Goal: Task Accomplishment & Management: Use online tool/utility

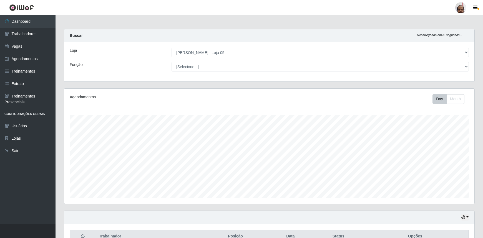
select select "252"
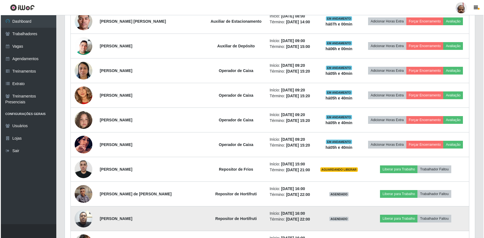
scroll to position [227, 0]
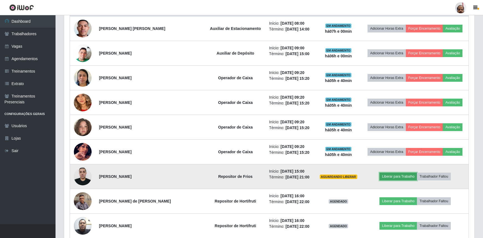
click at [389, 177] on button "Liberar para Trabalho" at bounding box center [398, 177] width 37 height 8
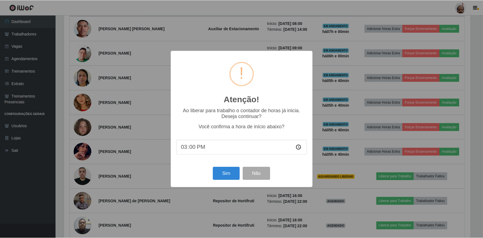
scroll to position [115, 408]
click at [229, 176] on button "Sim" at bounding box center [226, 173] width 27 height 13
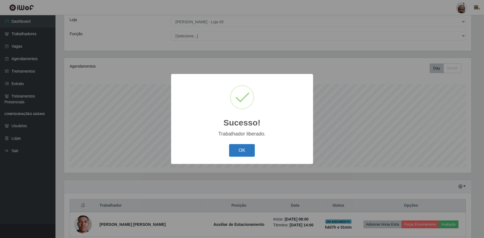
click at [233, 153] on button "OK" at bounding box center [242, 150] width 26 height 13
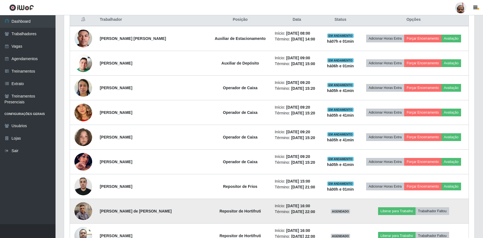
scroll to position [208, 0]
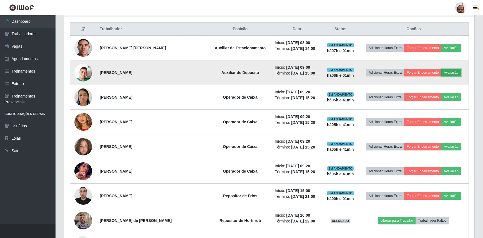
click at [452, 72] on button "Avaliação" at bounding box center [451, 73] width 20 height 8
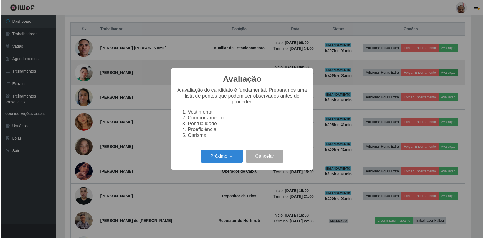
scroll to position [115, 408]
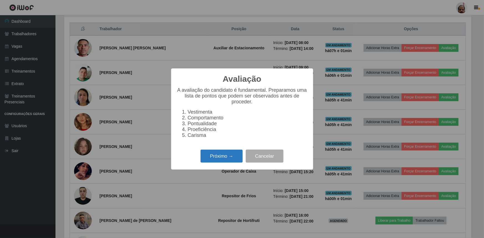
click at [224, 159] on button "Próximo →" at bounding box center [222, 156] width 42 height 13
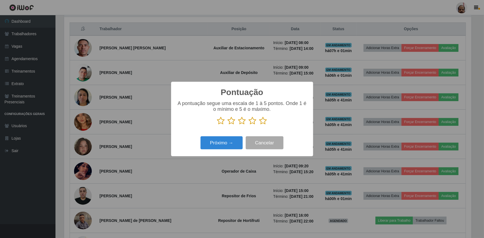
click at [266, 120] on icon at bounding box center [264, 121] width 8 height 8
click at [260, 125] on input "radio" at bounding box center [260, 125] width 0 height 0
click at [223, 144] on button "Próximo →" at bounding box center [222, 143] width 42 height 13
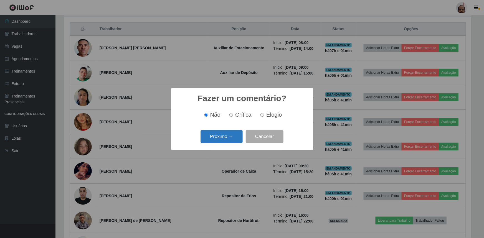
click at [222, 140] on button "Próximo →" at bounding box center [222, 136] width 42 height 13
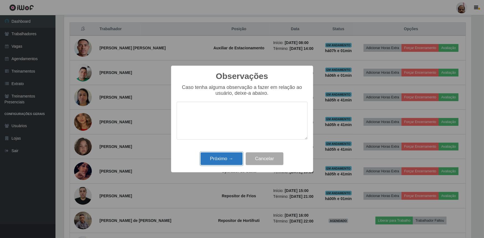
click at [222, 159] on button "Próximo →" at bounding box center [222, 159] width 42 height 13
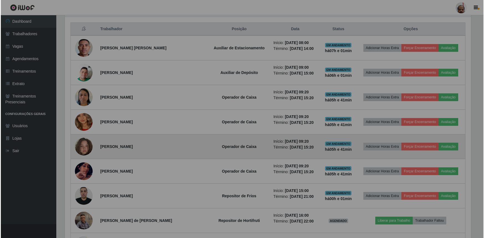
scroll to position [115, 410]
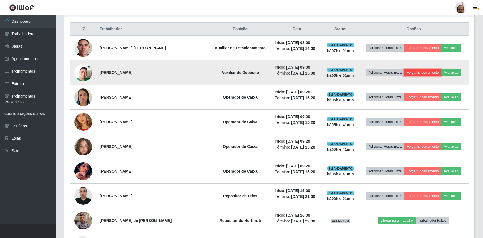
click at [416, 72] on button "Forçar Encerramento" at bounding box center [422, 73] width 37 height 8
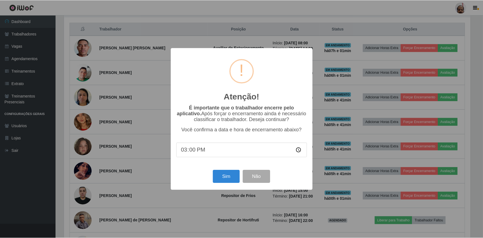
scroll to position [115, 408]
click at [222, 178] on button "Sim" at bounding box center [226, 176] width 27 height 13
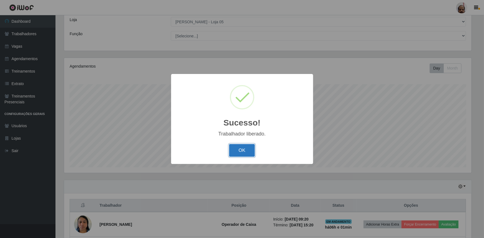
click at [247, 150] on button "OK" at bounding box center [242, 150] width 26 height 13
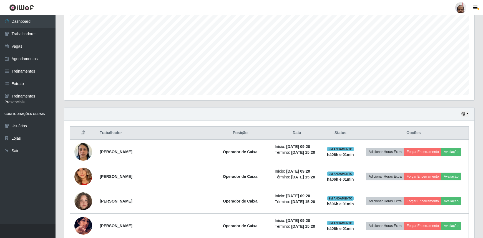
scroll to position [107, 0]
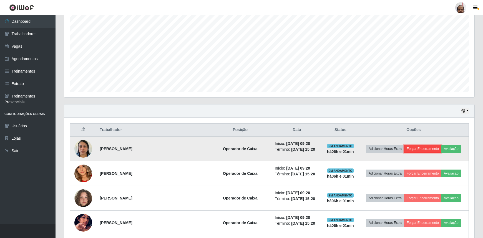
click at [427, 149] on button "Forçar Encerramento" at bounding box center [422, 149] width 37 height 8
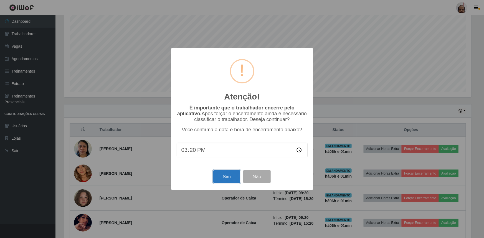
click at [221, 179] on button "Sim" at bounding box center [226, 176] width 27 height 13
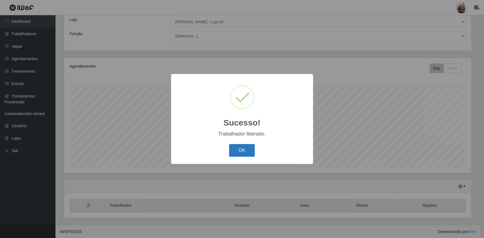
click at [232, 152] on button "OK" at bounding box center [242, 150] width 26 height 13
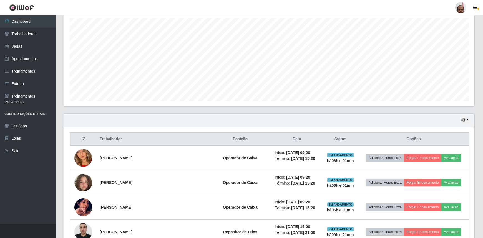
scroll to position [107, 0]
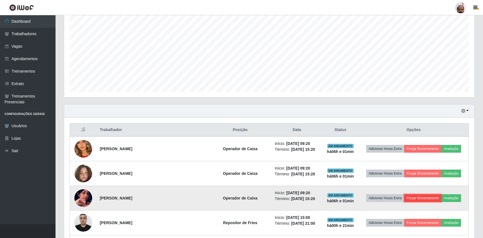
click at [410, 195] on button "Forçar Encerramento" at bounding box center [422, 199] width 37 height 8
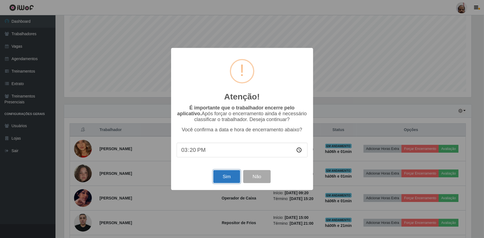
click at [229, 177] on button "Sim" at bounding box center [226, 176] width 27 height 13
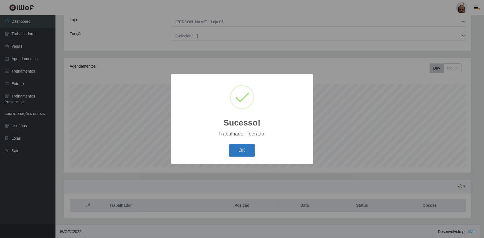
click at [235, 153] on button "OK" at bounding box center [242, 150] width 26 height 13
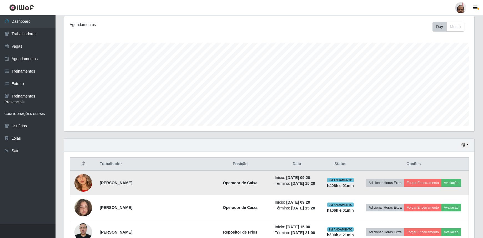
scroll to position [81, 0]
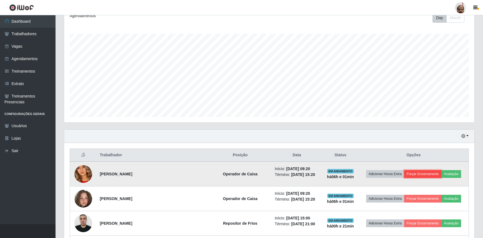
click at [414, 172] on button "Forçar Encerramento" at bounding box center [422, 174] width 37 height 8
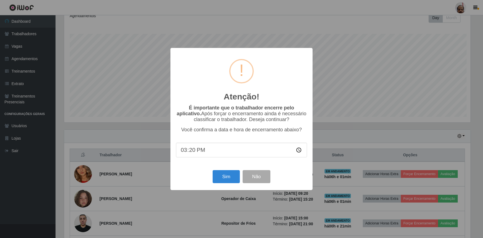
scroll to position [115, 408]
click at [226, 177] on button "Sim" at bounding box center [226, 176] width 27 height 13
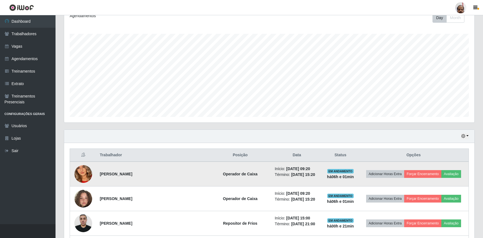
scroll to position [0, 0]
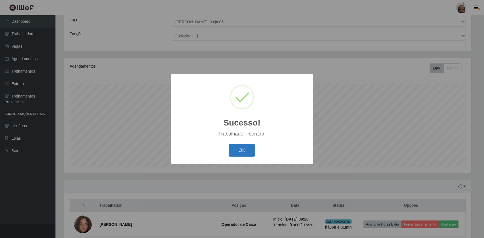
click at [238, 156] on button "OK" at bounding box center [242, 150] width 26 height 13
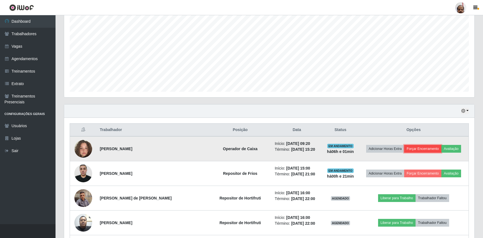
click at [420, 145] on button "Forçar Encerramento" at bounding box center [422, 149] width 37 height 8
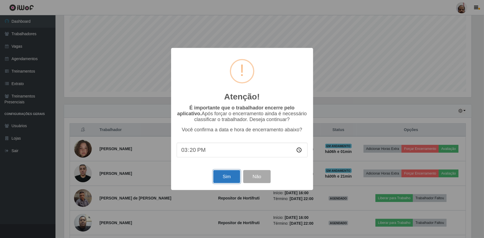
click at [219, 180] on button "Sim" at bounding box center [226, 176] width 27 height 13
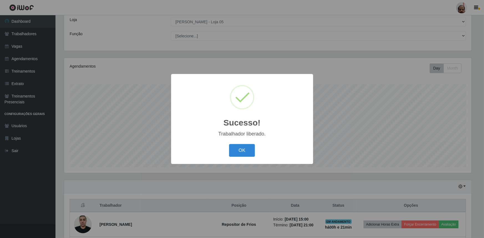
click at [238, 151] on button "OK" at bounding box center [242, 150] width 26 height 13
